Goal: Information Seeking & Learning: Understand process/instructions

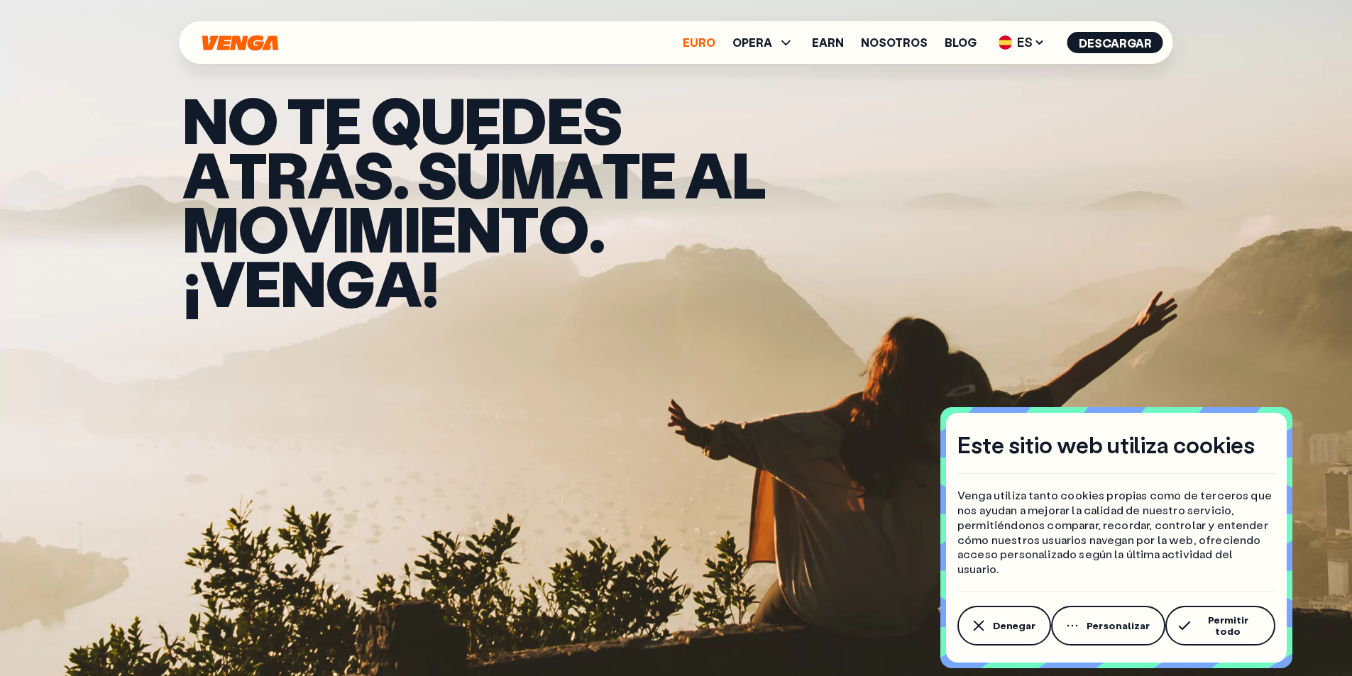
click at [701, 44] on link "Euro" at bounding box center [699, 42] width 33 height 11
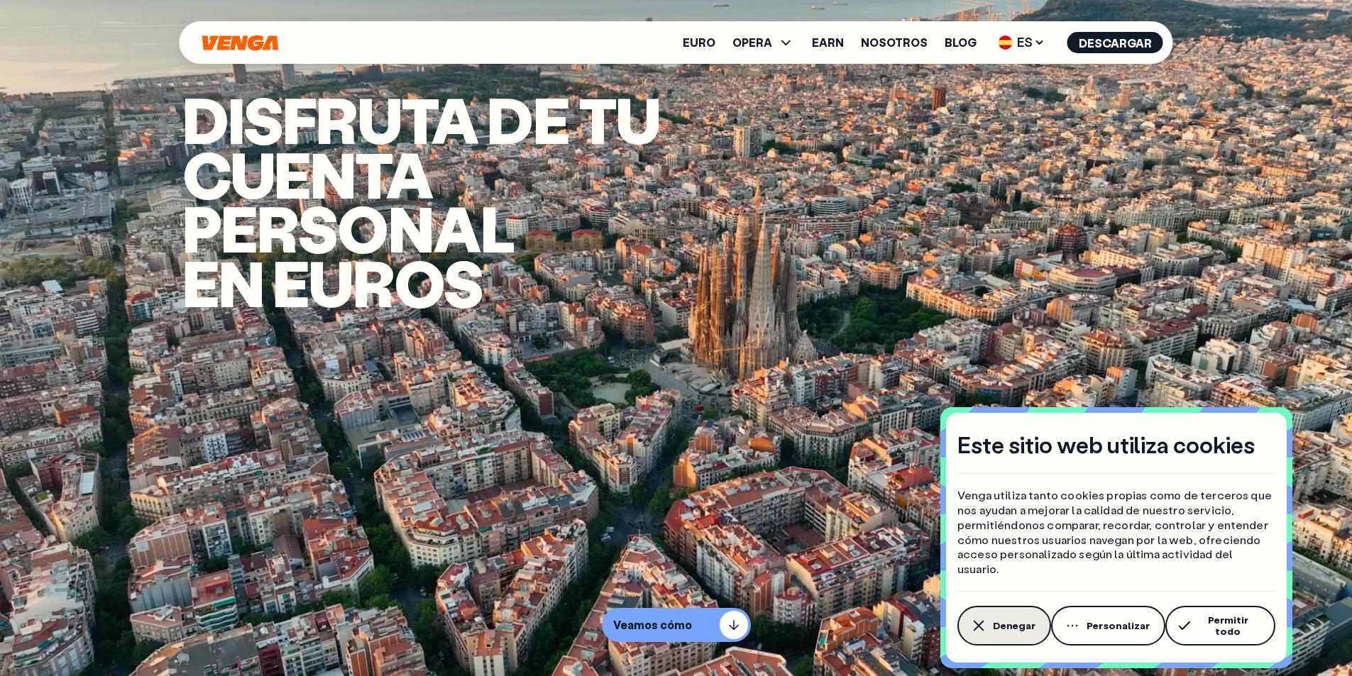
click at [1002, 632] on span "Denegar" at bounding box center [1014, 625] width 43 height 11
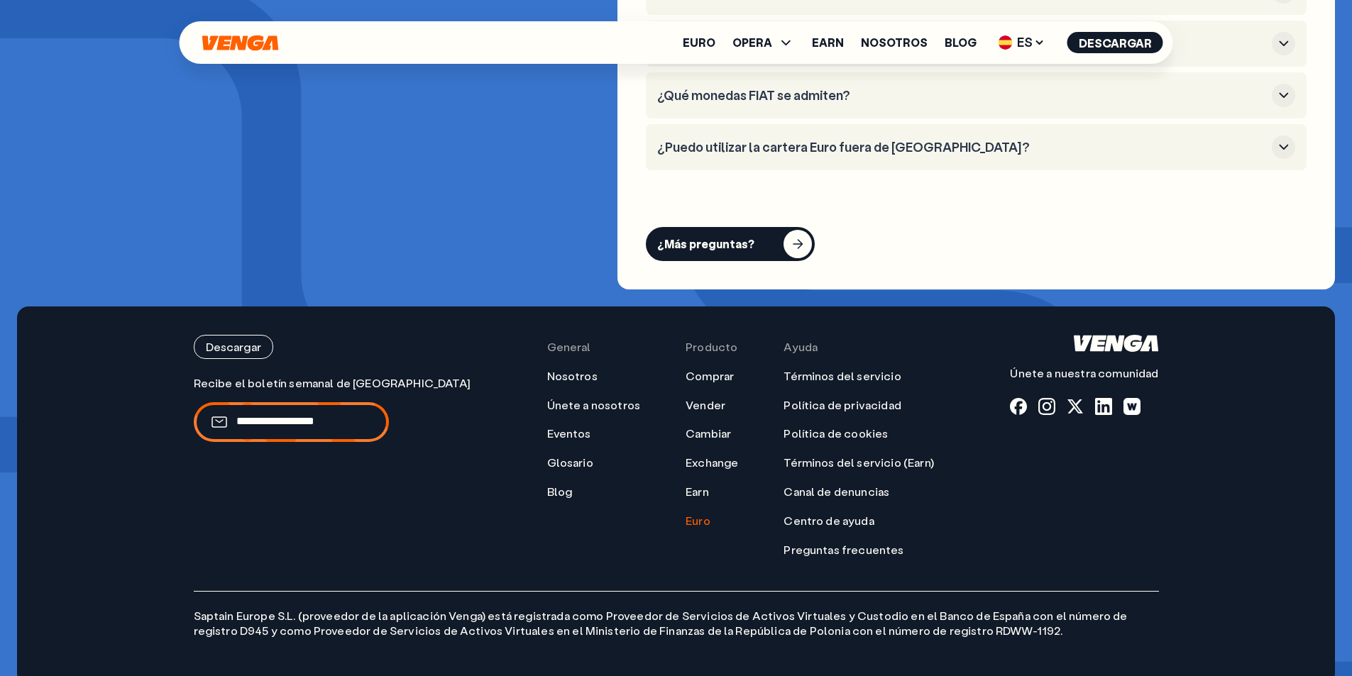
scroll to position [5871, 0]
drag, startPoint x: 190, startPoint y: 593, endPoint x: 293, endPoint y: 593, distance: 102.9
click at [293, 593] on div "Descargar Únete a nuestra comunidad General Nosotros Únete a nosotros Eventos G…" at bounding box center [676, 495] width 1022 height 378
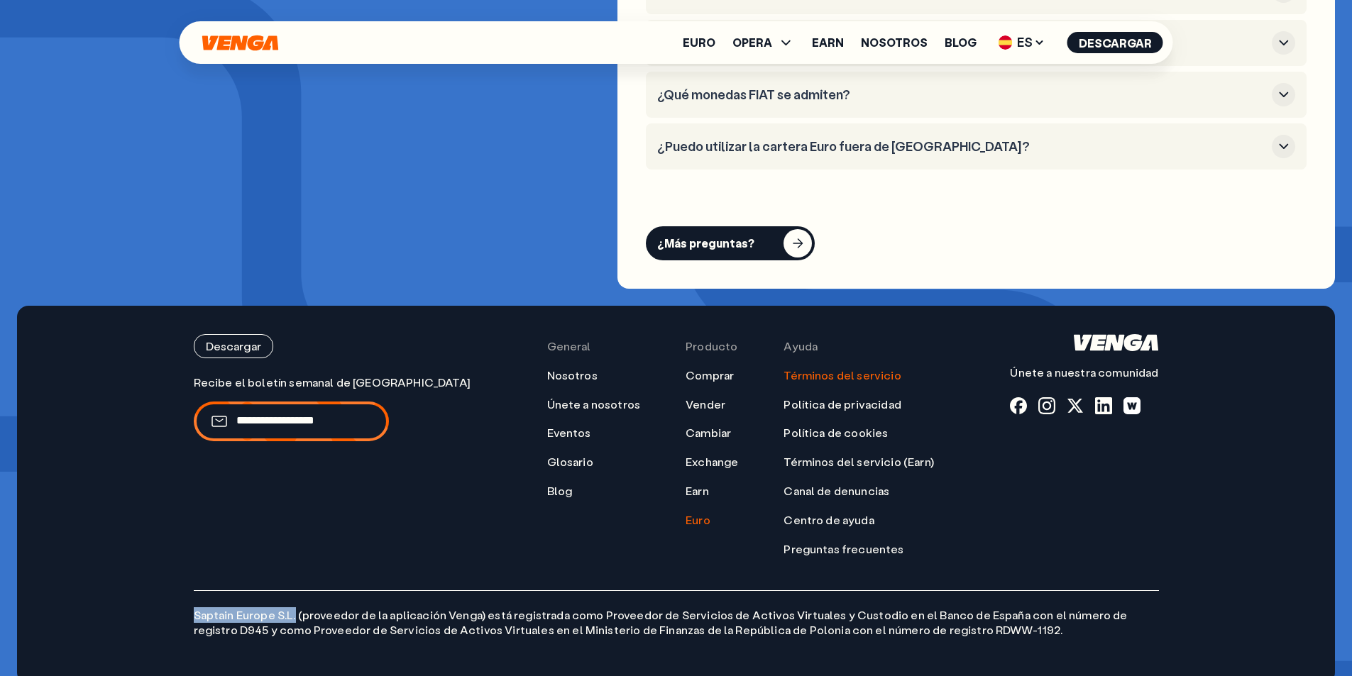
click at [798, 368] on link "Términos del servicio" at bounding box center [841, 375] width 117 height 15
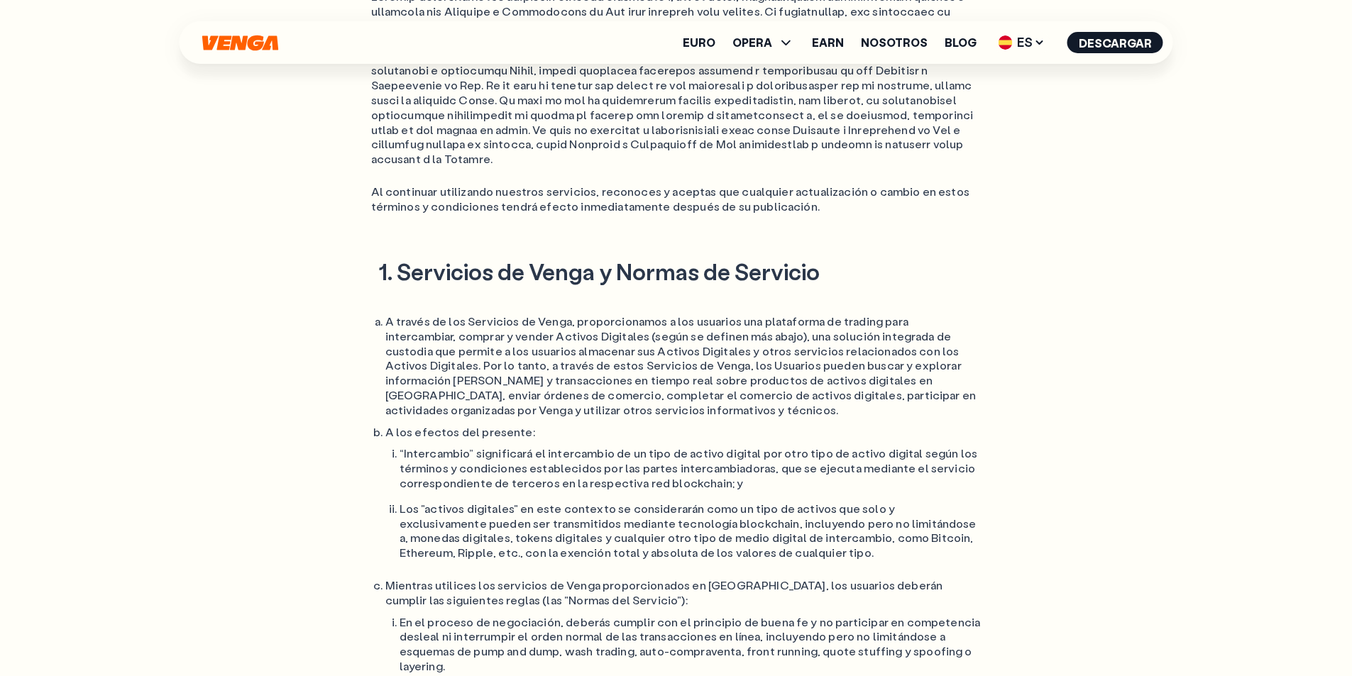
scroll to position [710, 0]
drag, startPoint x: 389, startPoint y: 308, endPoint x: 502, endPoint y: 307, distance: 112.8
click at [502, 315] on li "A través de los Servicios de Venga, proporcionamos a los usuarios una plataform…" at bounding box center [683, 367] width 596 height 104
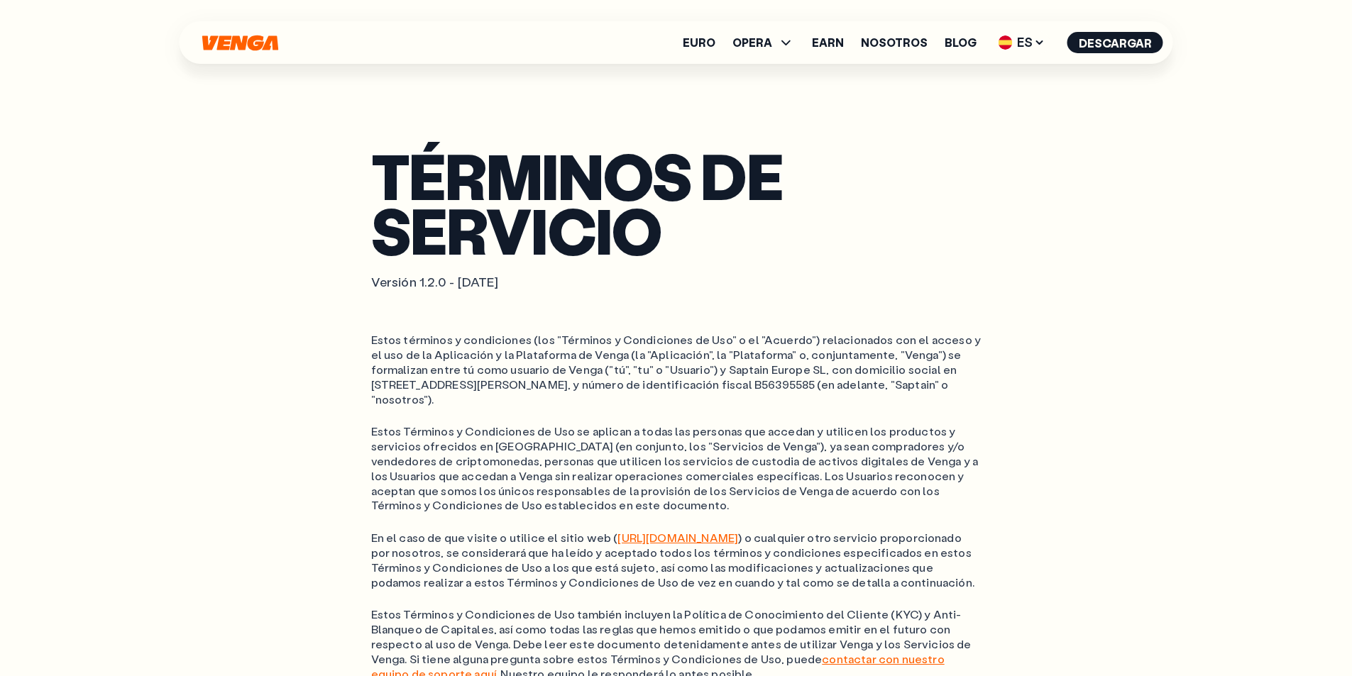
scroll to position [0, 0]
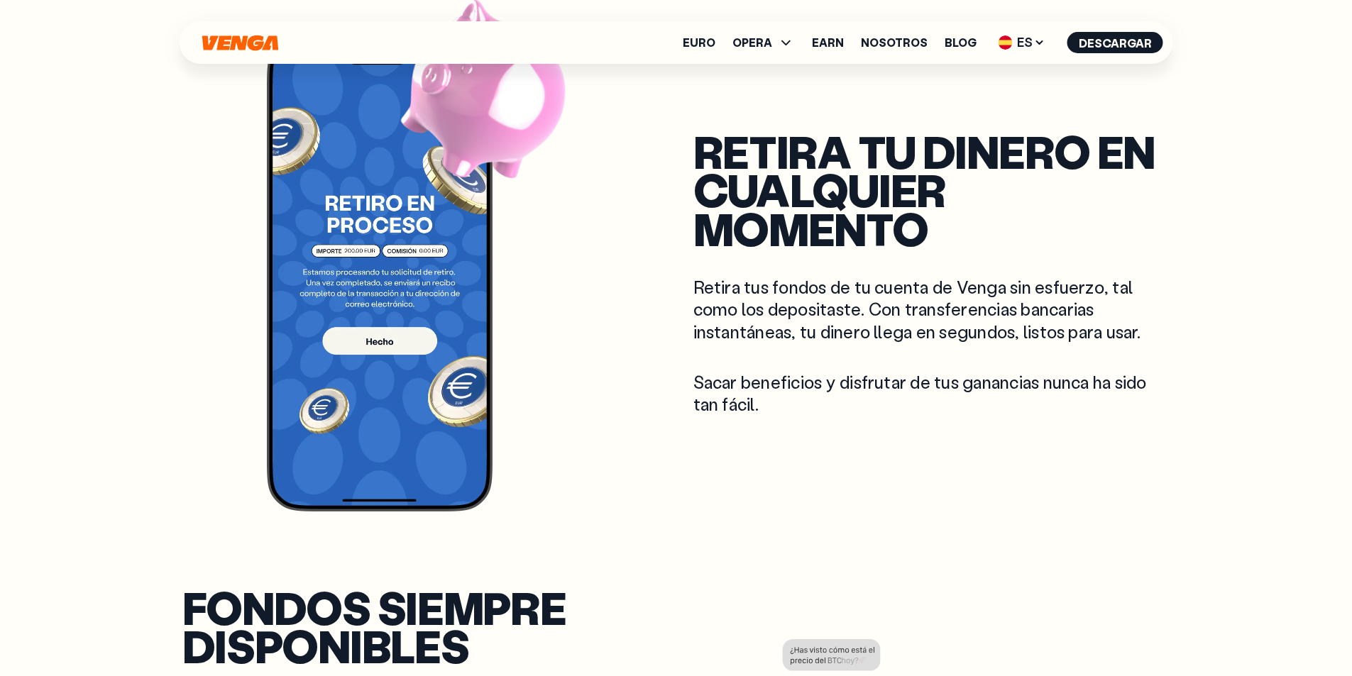
scroll to position [5871, 0]
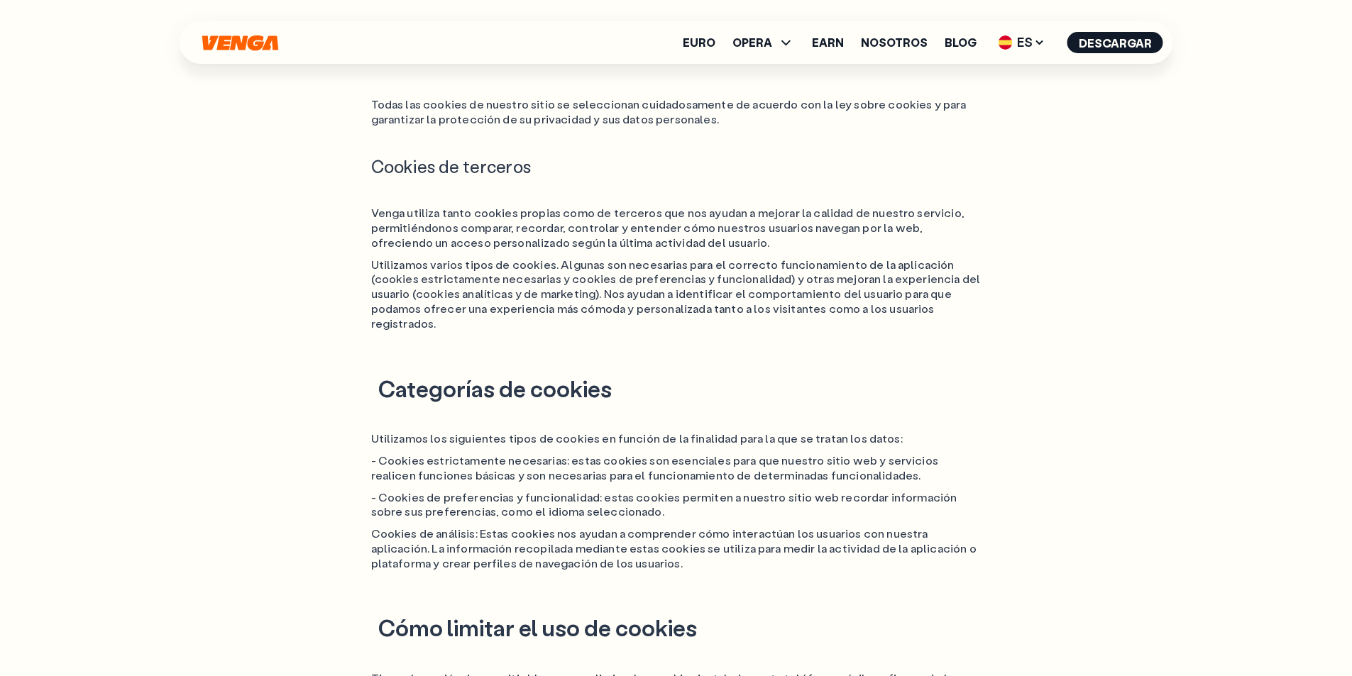
scroll to position [710, 0]
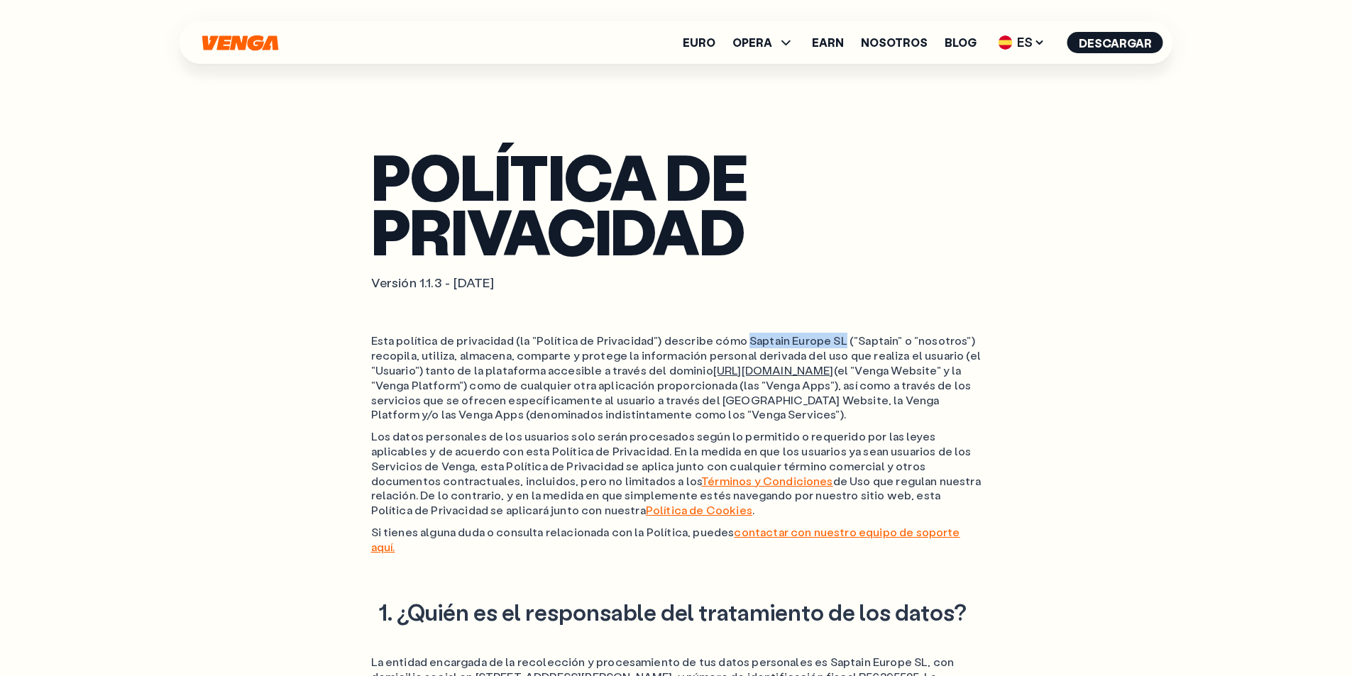
drag, startPoint x: 737, startPoint y: 341, endPoint x: 830, endPoint y: 338, distance: 93.7
click at [830, 338] on p "Esta política de privacidad (la "Política de Privacidad") describe cómo Saptain…" at bounding box center [676, 378] width 610 height 89
copy p "Saptain Europe SL"
